Goal: Navigation & Orientation: Go to known website

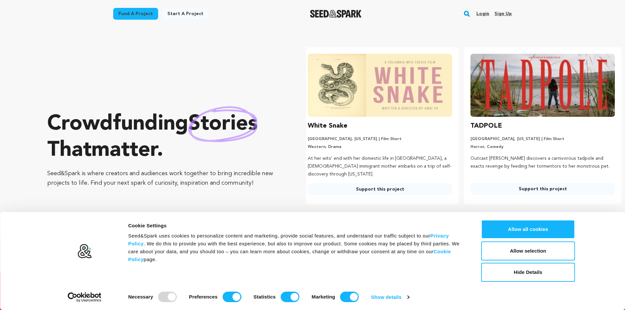
scroll to position [0, 168]
click at [482, 11] on link "Login" at bounding box center [482, 14] width 13 height 10
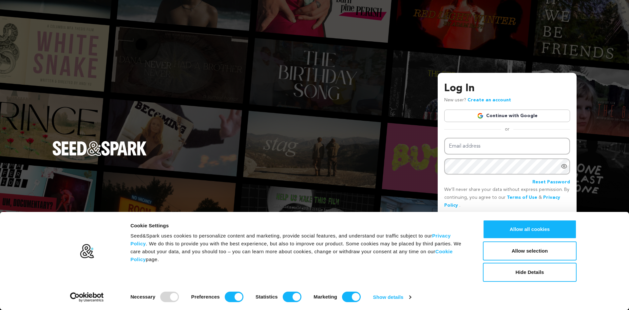
click at [507, 115] on link "Continue with Google" at bounding box center [508, 115] width 126 height 12
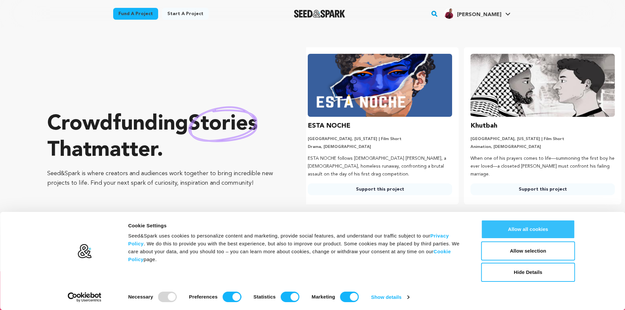
scroll to position [0, 168]
click at [544, 233] on button "Allow all cookies" at bounding box center [528, 229] width 94 height 19
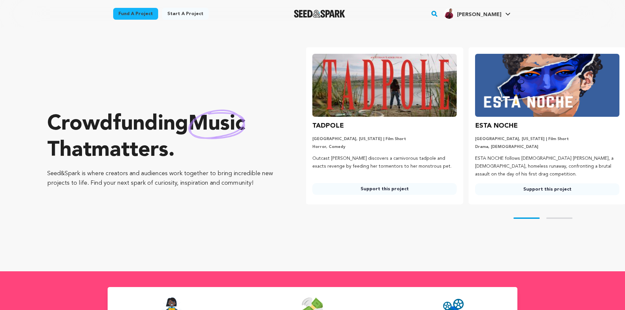
scroll to position [0, 0]
